Goal: Task Accomplishment & Management: Use online tool/utility

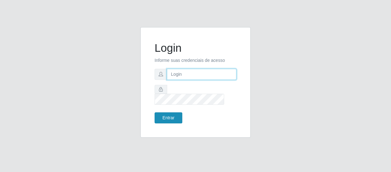
type input "[EMAIL_ADDRESS][DOMAIN_NAME]"
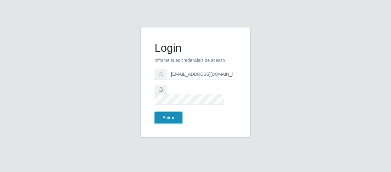
click at [174, 114] on button "Entrar" at bounding box center [169, 117] width 28 height 11
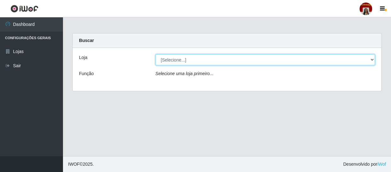
click at [189, 62] on select "[Selecione...] Mar Vermelho - Loja 04" at bounding box center [266, 59] width 220 height 11
select select "251"
click at [156, 54] on select "[Selecione...] Mar Vermelho - Loja 04" at bounding box center [266, 59] width 220 height 11
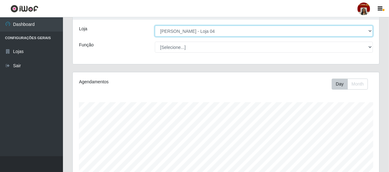
scroll to position [28, 0]
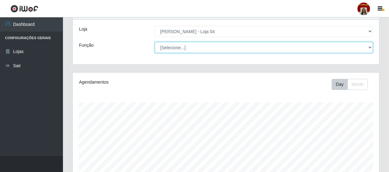
click at [206, 47] on select "[Selecione...] ASG ASG + ASG ++ Auxiliar de Depósito Auxiliar de Depósito + Aux…" at bounding box center [264, 47] width 218 height 11
select select "22"
click at [155, 42] on select "[Selecione...] ASG ASG + ASG ++ Auxiliar de Depósito Auxiliar de Depósito + Aux…" at bounding box center [264, 47] width 218 height 11
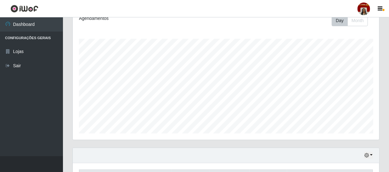
scroll to position [59, 0]
